Goal: Information Seeking & Learning: Understand process/instructions

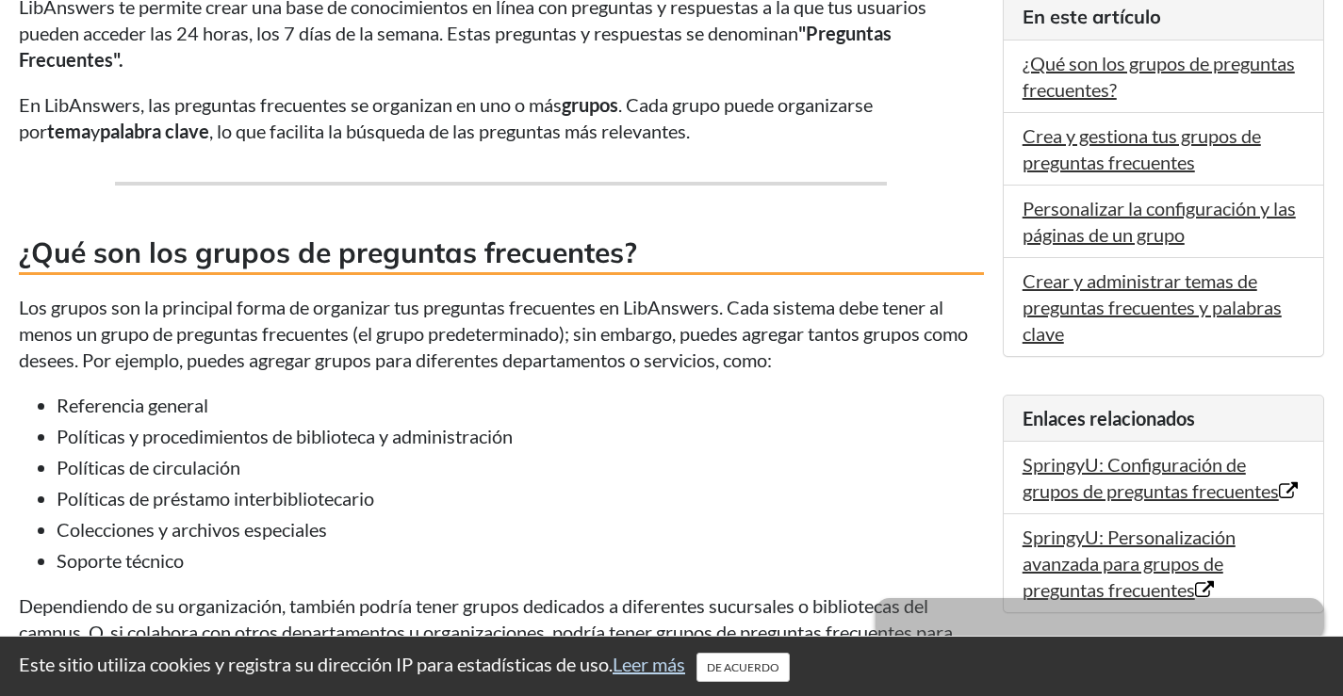
scroll to position [565, 0]
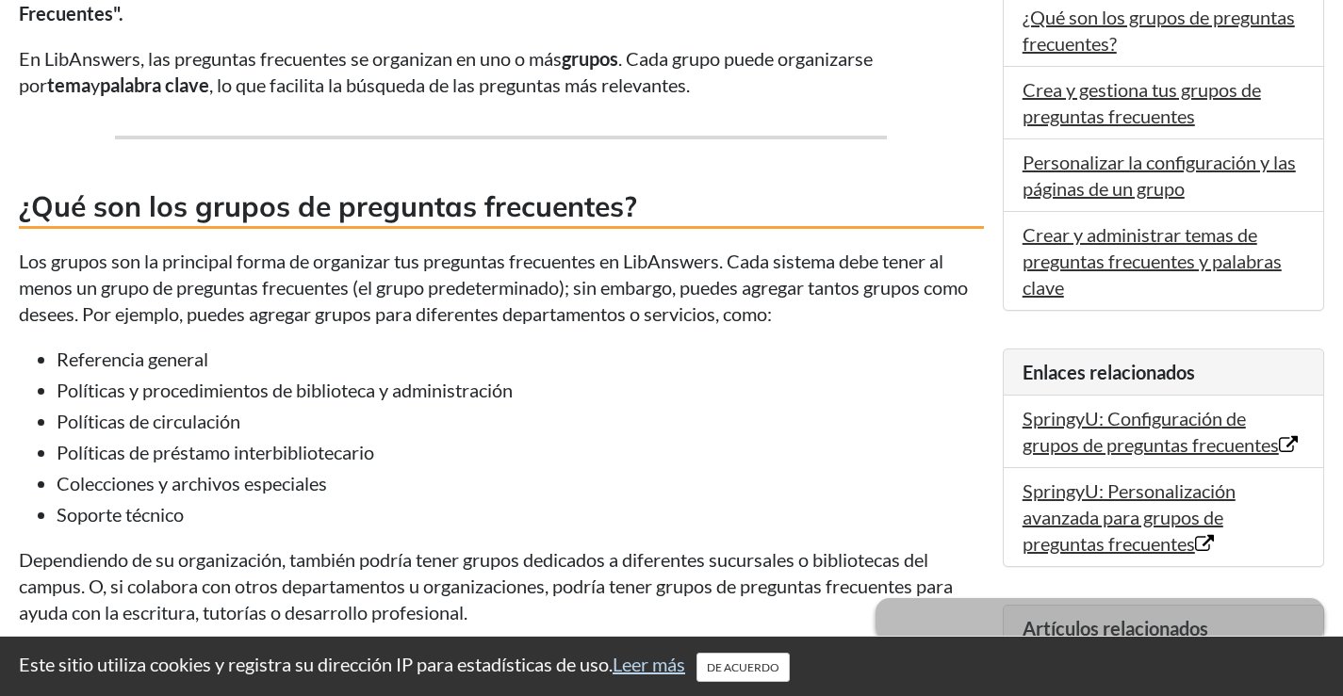
click at [752, 417] on li "Políticas de circulación" at bounding box center [520, 421] width 927 height 26
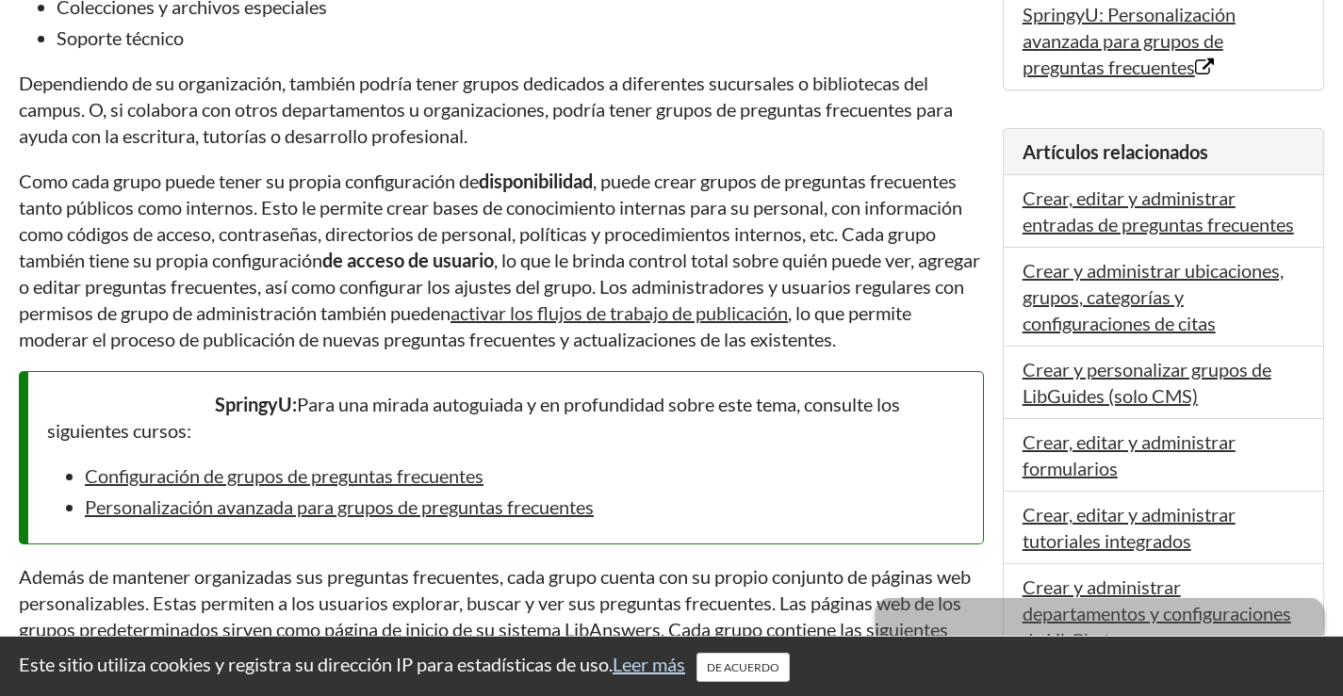
scroll to position [1131, 0]
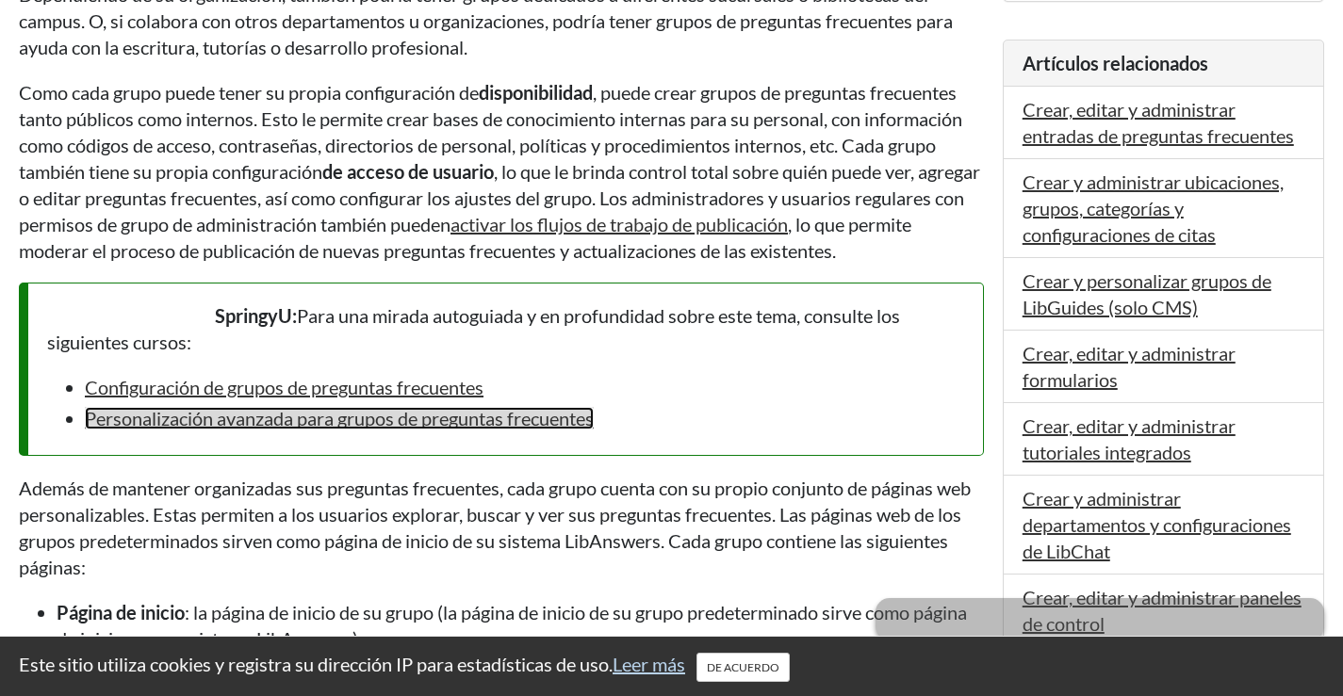
click at [337, 423] on font "Personalización avanzada para grupos de preguntas frecuentes" at bounding box center [339, 418] width 509 height 23
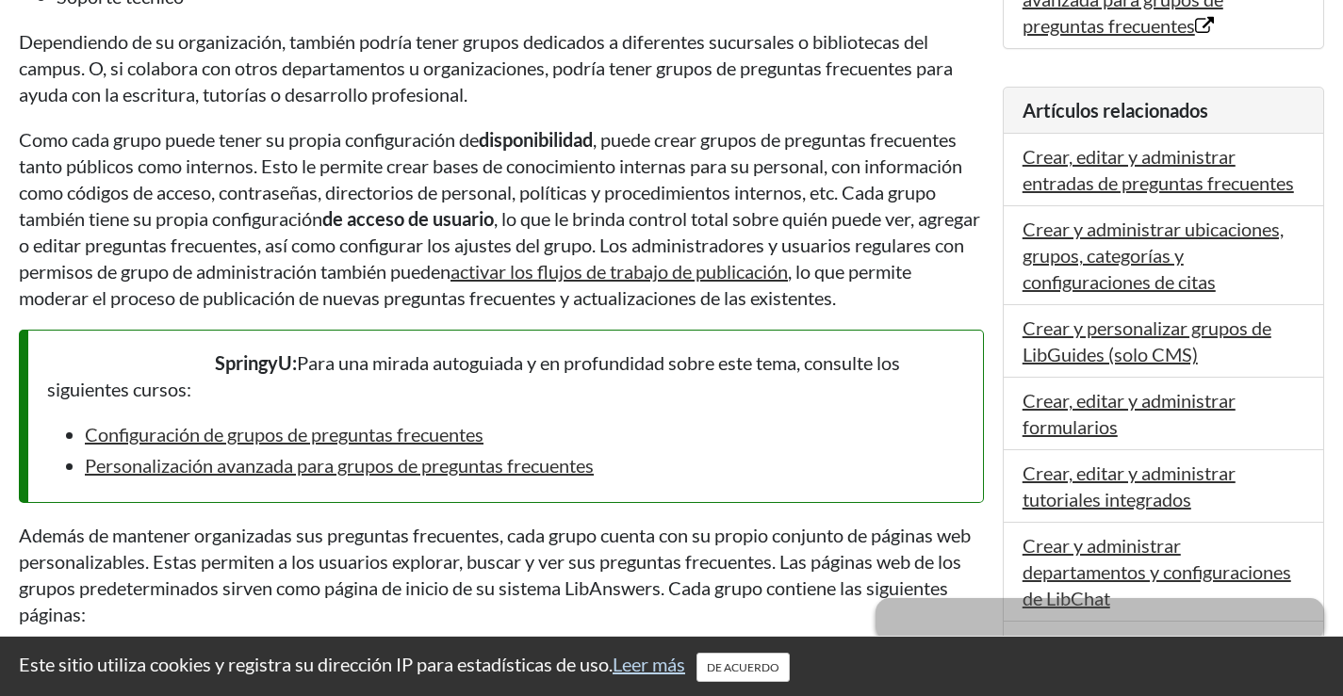
scroll to position [1131, 0]
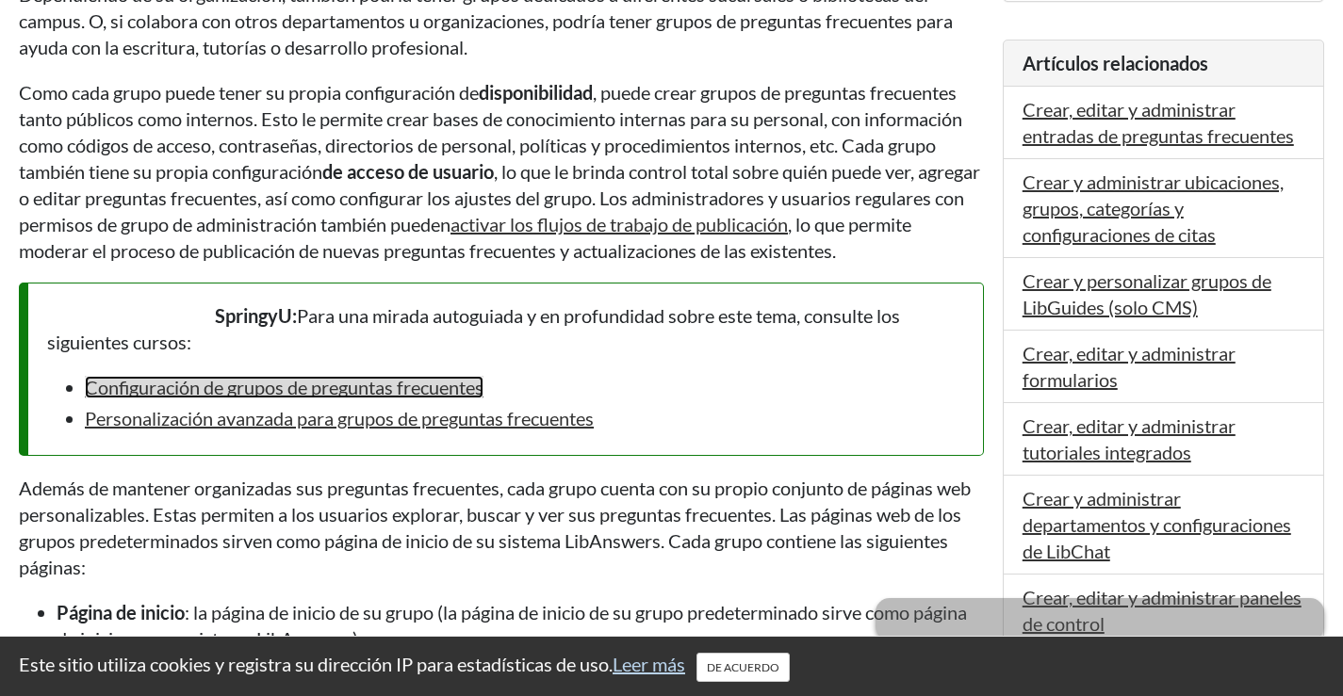
click at [231, 387] on font "Configuración de grupos de preguntas frecuentes" at bounding box center [284, 387] width 399 height 23
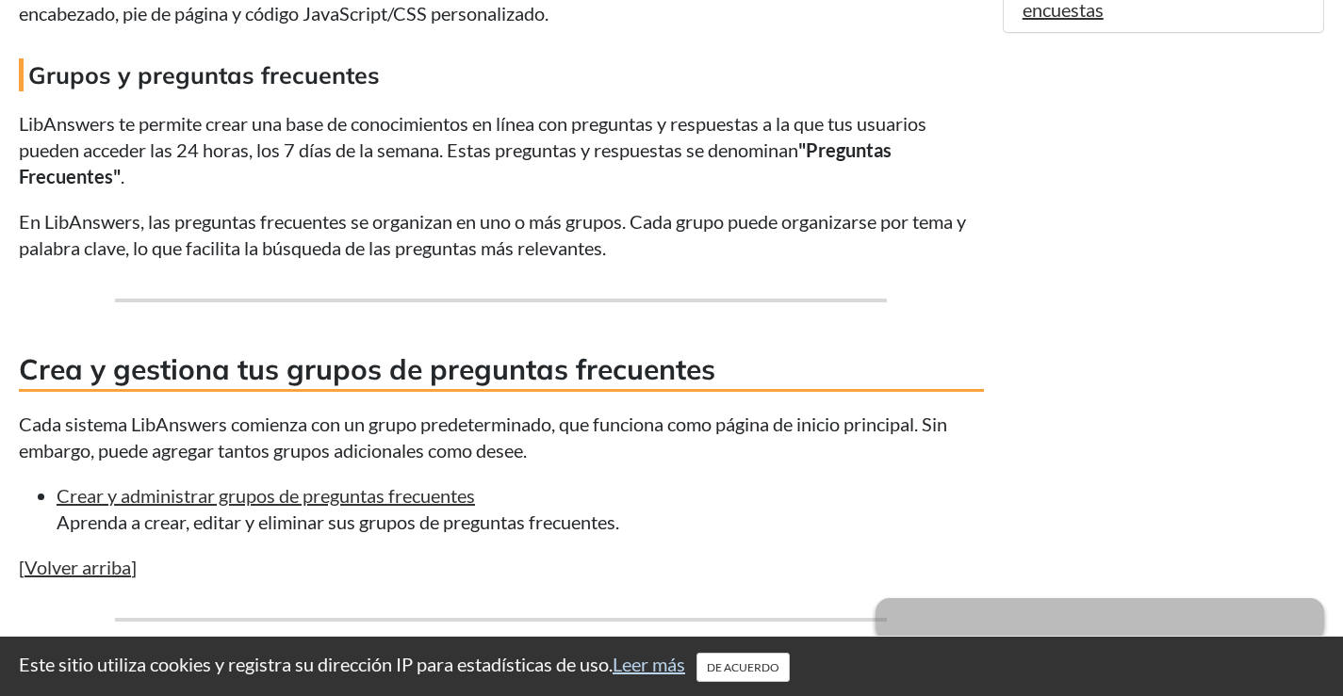
scroll to position [1924, 0]
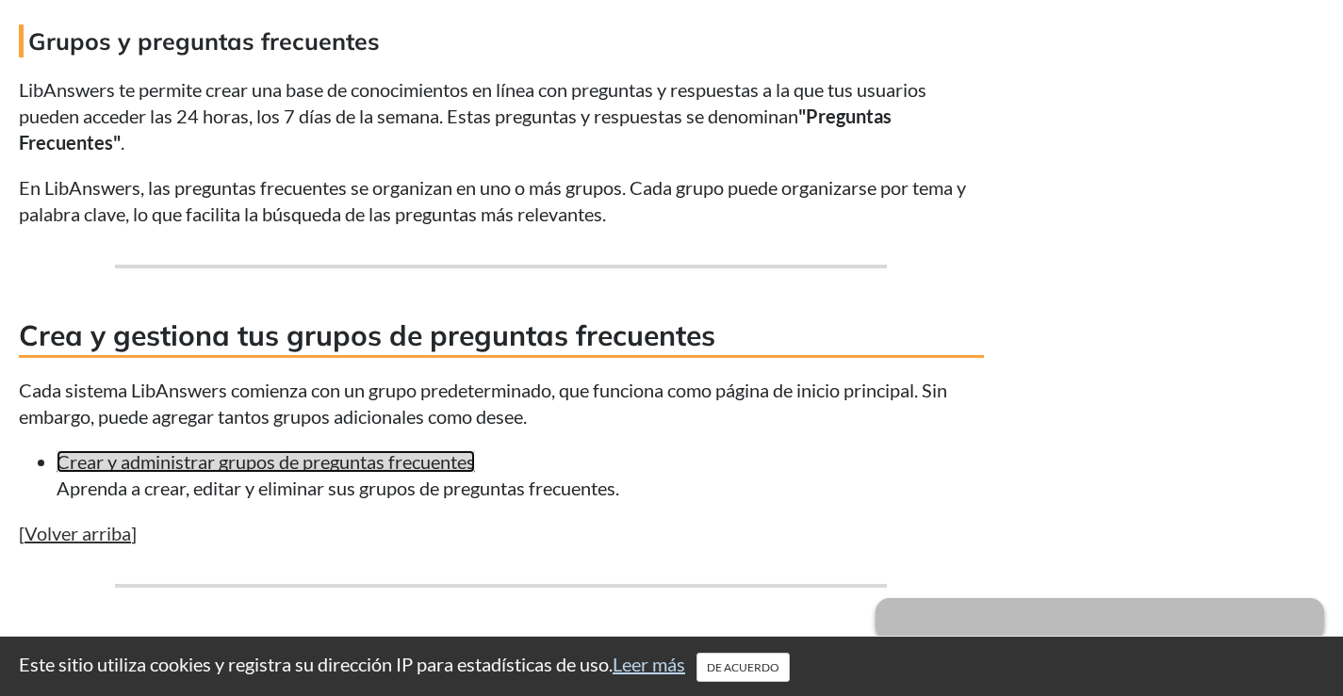
click at [261, 472] on font "Crear y administrar grupos de preguntas frecuentes" at bounding box center [266, 461] width 418 height 23
